Goal: Find specific page/section: Find specific page/section

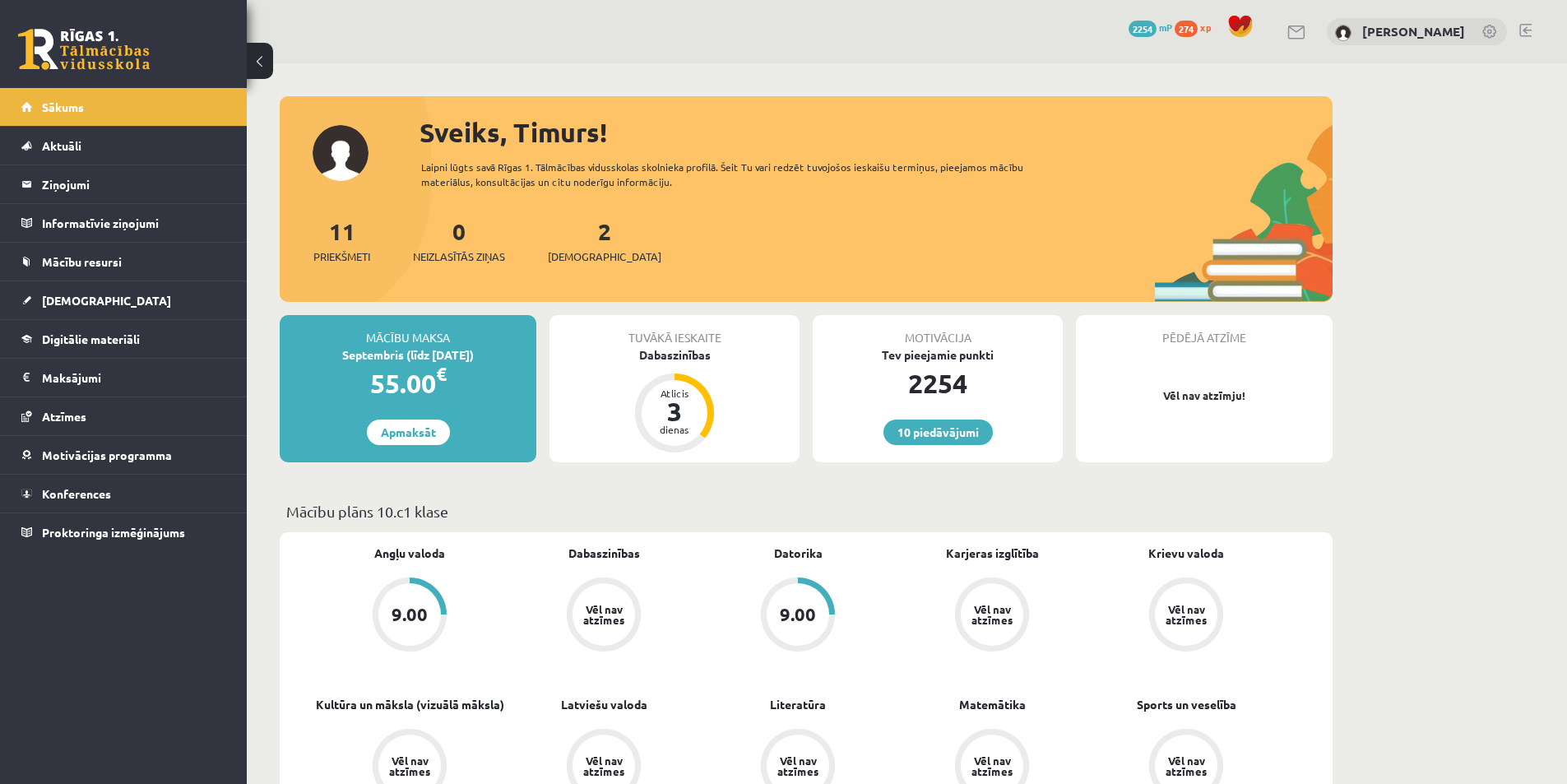
click at [1495, 31] on link at bounding box center [1490, 32] width 16 height 16
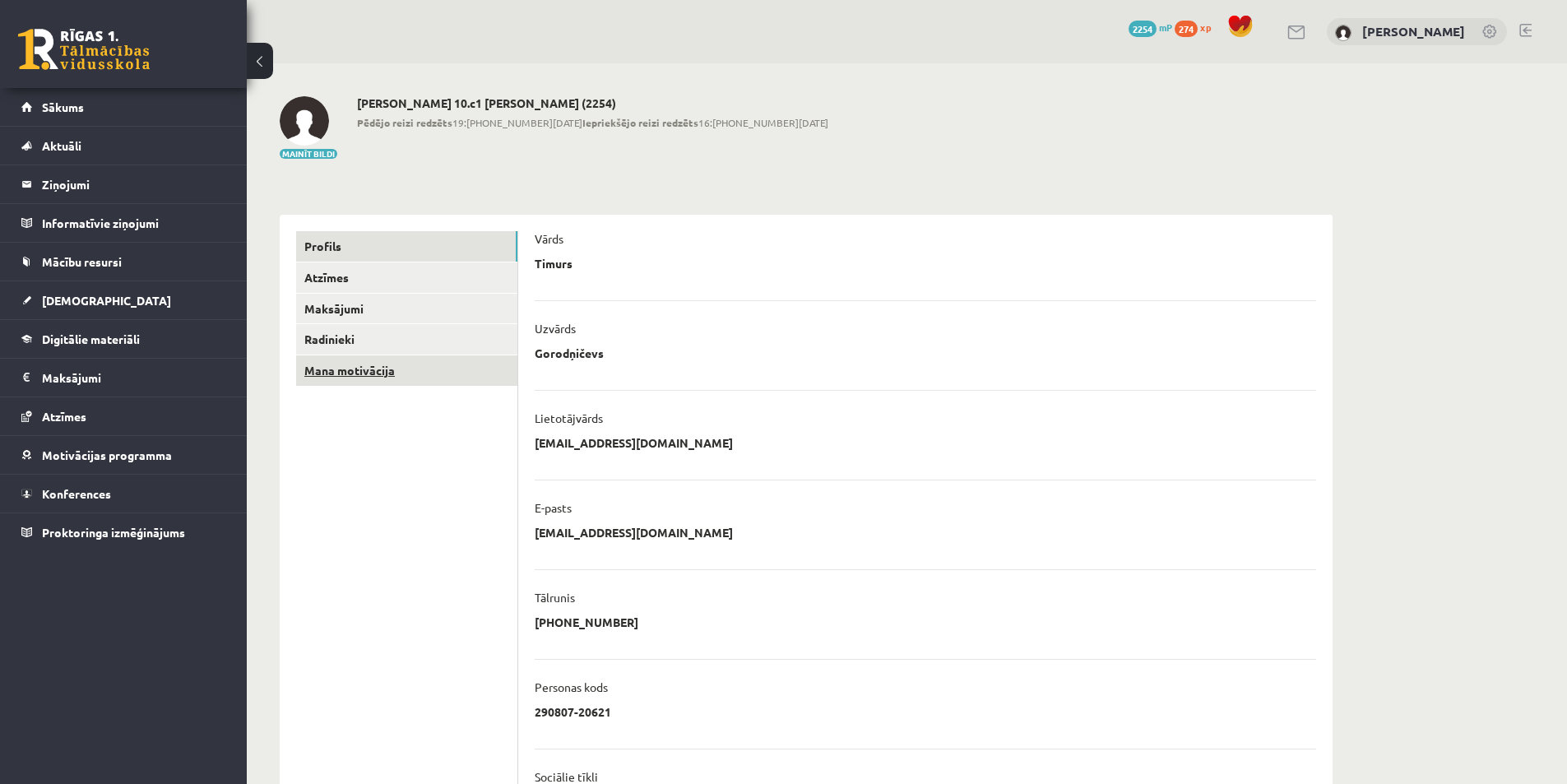
click at [445, 364] on link "Mana motivācija" at bounding box center [407, 371] width 222 height 31
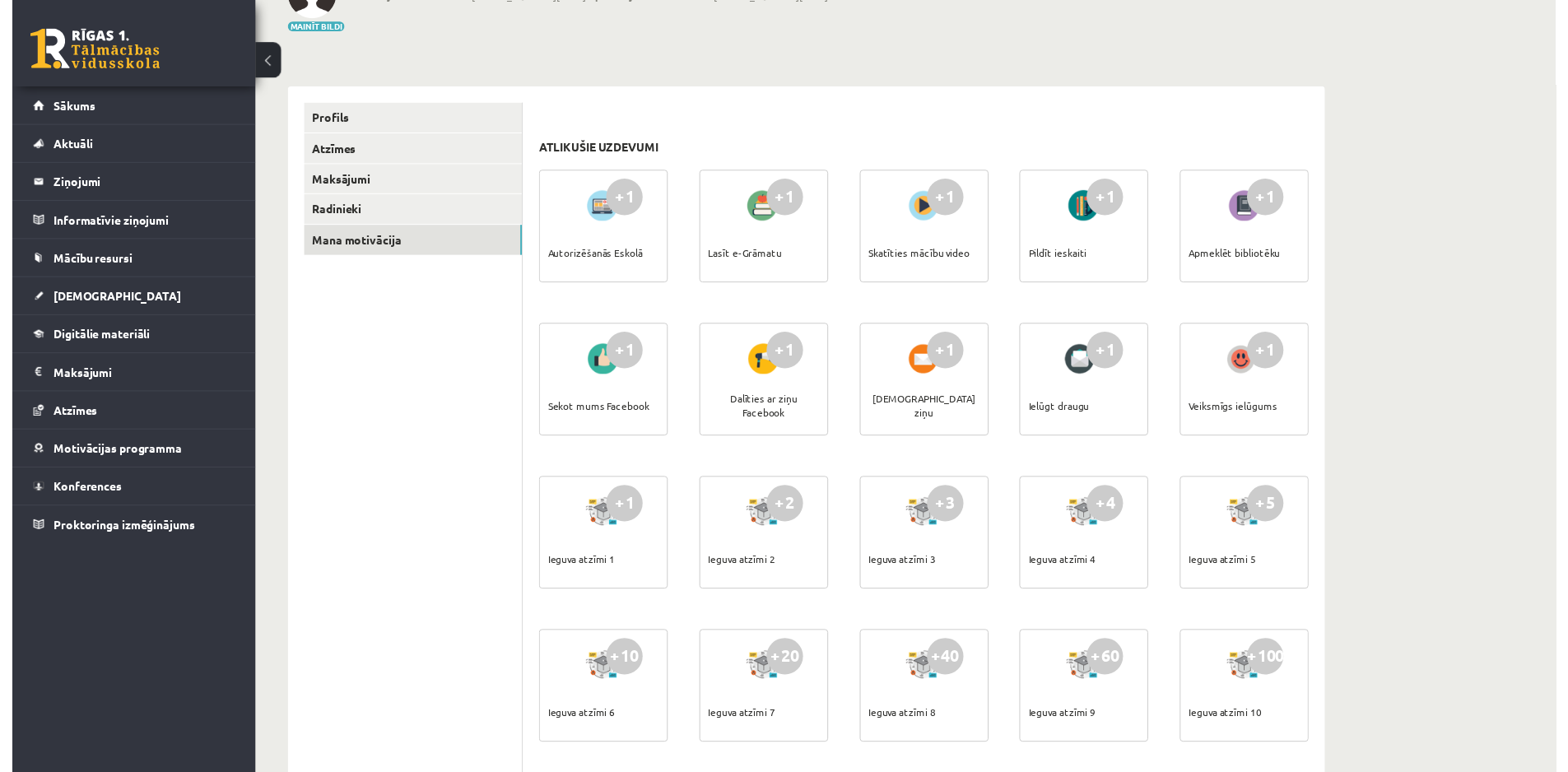
scroll to position [50, 0]
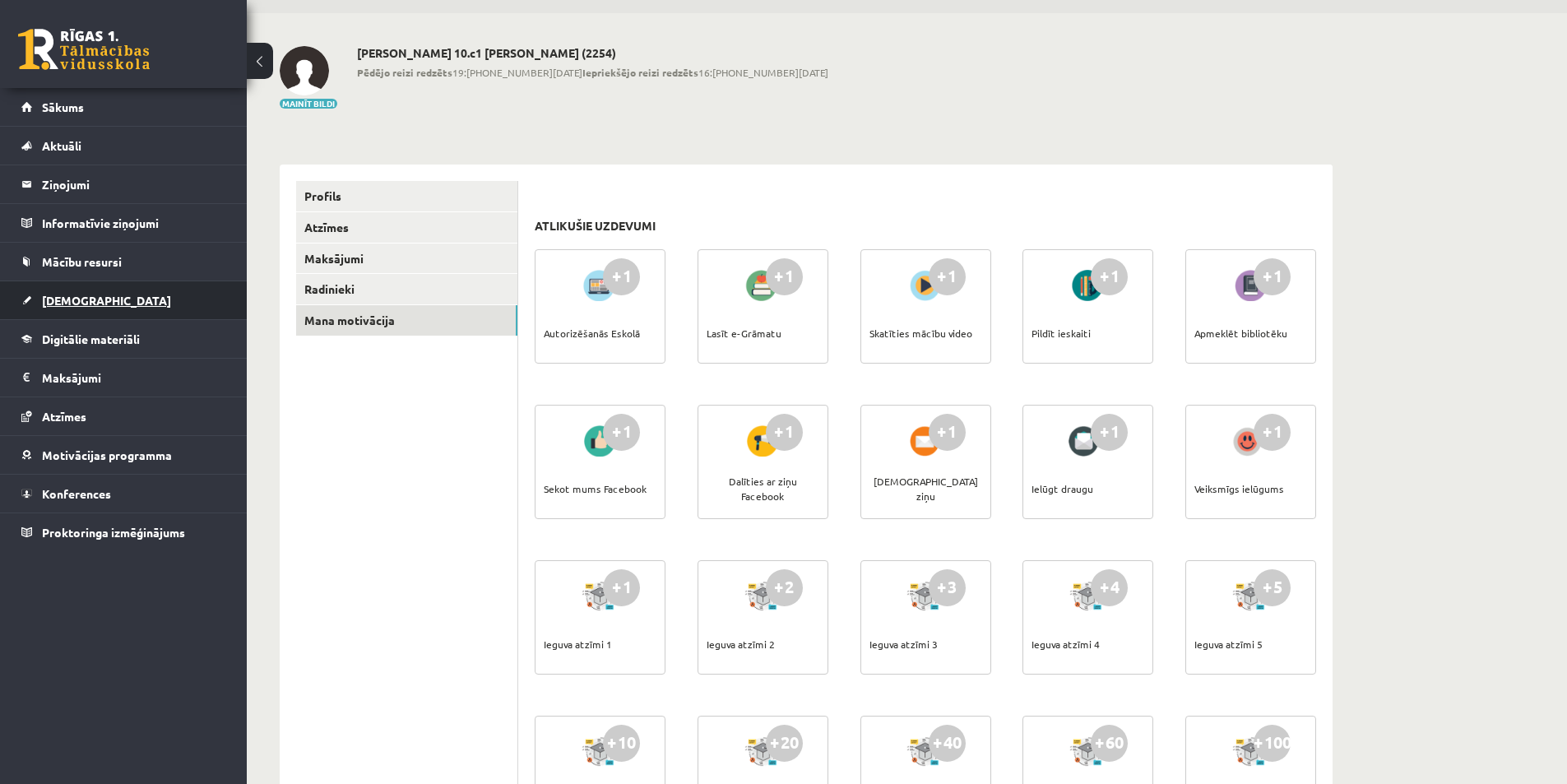
click at [184, 289] on link "[DEMOGRAPHIC_DATA]" at bounding box center [123, 300] width 205 height 38
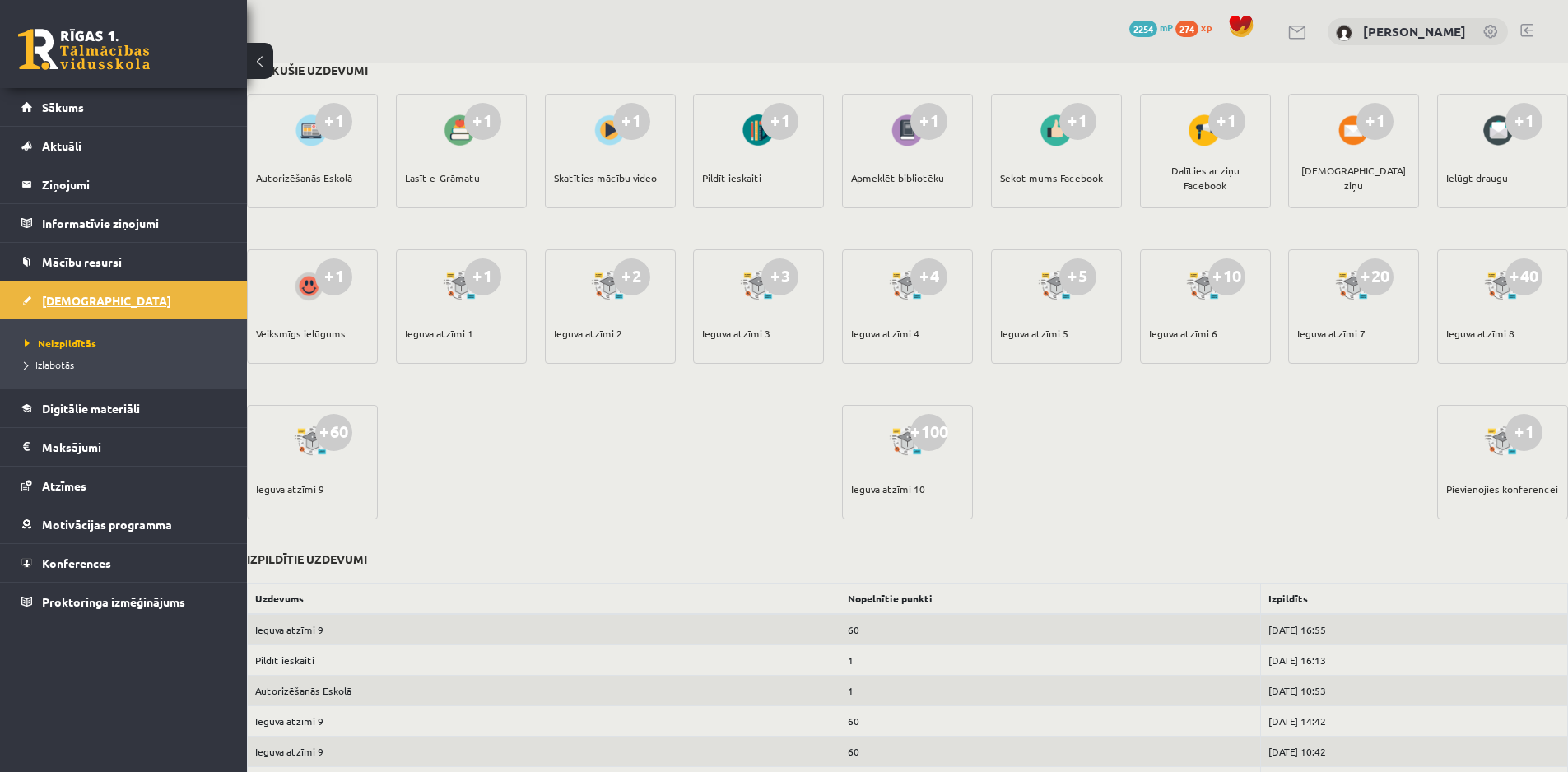
click at [79, 300] on span "[DEMOGRAPHIC_DATA]" at bounding box center [106, 300] width 129 height 14
